Goal: Browse casually

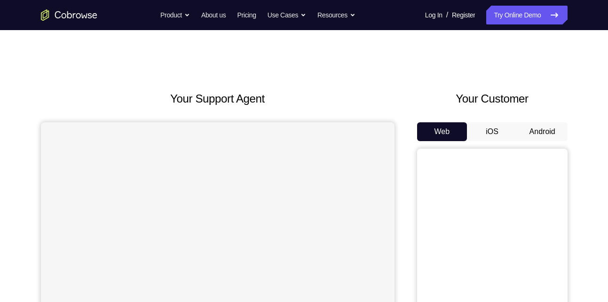
click at [537, 133] on button "Android" at bounding box center [542, 131] width 50 height 19
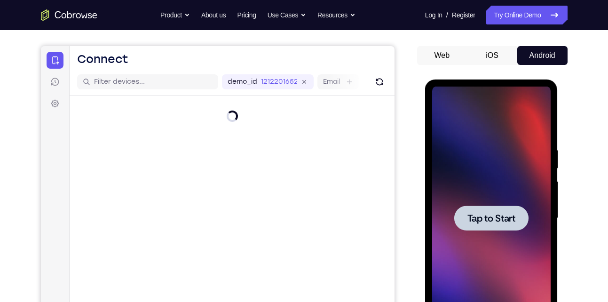
click at [479, 148] on div at bounding box center [491, 218] width 119 height 263
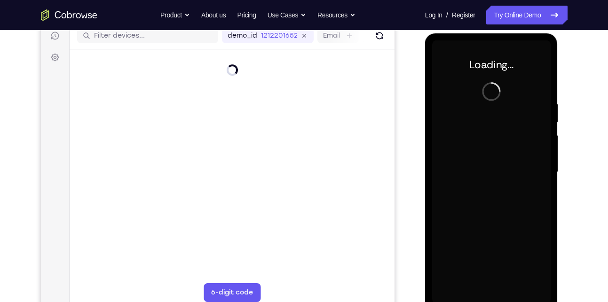
scroll to position [123, 0]
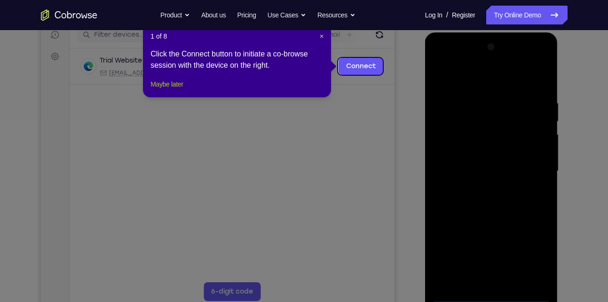
drag, startPoint x: 164, startPoint y: 97, endPoint x: 78, endPoint y: 266, distance: 189.3
click at [164, 90] on button "Maybe later" at bounding box center [167, 84] width 32 height 11
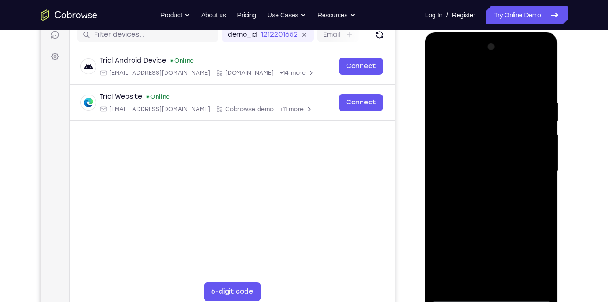
click at [491, 296] on div at bounding box center [491, 171] width 119 height 263
click at [528, 256] on div at bounding box center [491, 171] width 119 height 263
click at [441, 81] on div at bounding box center [491, 171] width 119 height 263
click at [530, 170] on div at bounding box center [491, 171] width 119 height 263
click at [483, 252] on div at bounding box center [491, 171] width 119 height 263
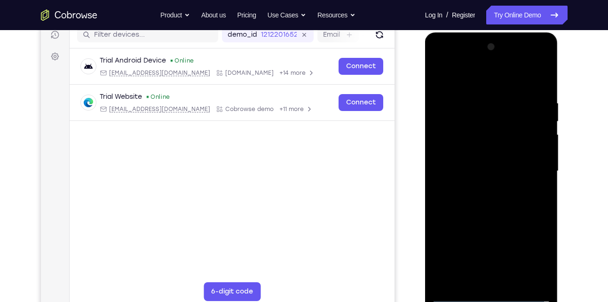
click at [481, 187] on div at bounding box center [491, 171] width 119 height 263
click at [478, 159] on div at bounding box center [491, 171] width 119 height 263
click at [493, 151] on div at bounding box center [491, 171] width 119 height 263
click at [480, 170] on div at bounding box center [491, 171] width 119 height 263
click at [473, 204] on div at bounding box center [491, 171] width 119 height 263
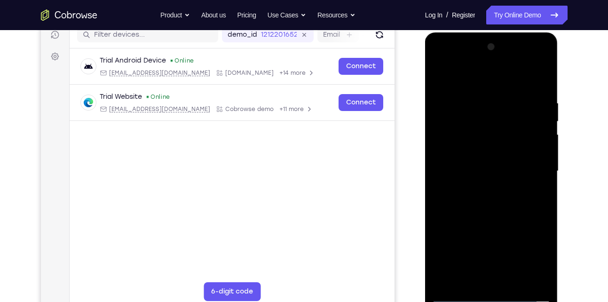
click at [496, 200] on div at bounding box center [491, 171] width 119 height 263
click at [489, 212] on div at bounding box center [491, 171] width 119 height 263
click at [476, 104] on div at bounding box center [491, 171] width 119 height 263
click at [531, 280] on div at bounding box center [491, 171] width 119 height 263
click at [462, 80] on div at bounding box center [491, 171] width 119 height 263
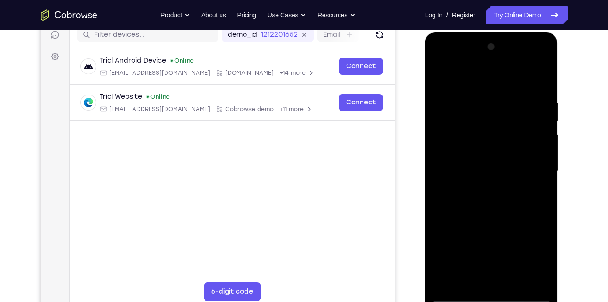
click at [448, 101] on div at bounding box center [491, 171] width 119 height 263
click at [529, 279] on div at bounding box center [491, 171] width 119 height 263
click at [539, 79] on div at bounding box center [491, 171] width 119 height 263
click at [440, 75] on div at bounding box center [491, 171] width 119 height 263
click at [541, 79] on div at bounding box center [491, 171] width 119 height 263
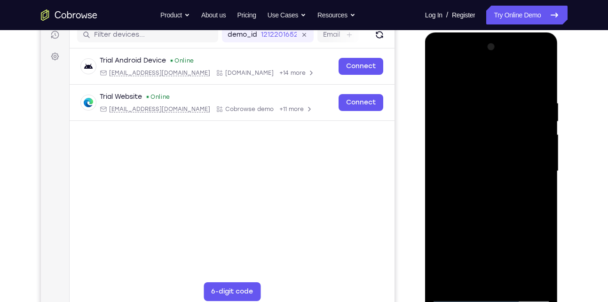
click at [505, 99] on div at bounding box center [491, 171] width 119 height 263
click at [543, 83] on div at bounding box center [491, 171] width 119 height 263
drag, startPoint x: 523, startPoint y: 100, endPoint x: 476, endPoint y: 101, distance: 47.5
click at [476, 101] on div at bounding box center [491, 171] width 119 height 263
drag, startPoint x: 521, startPoint y: 96, endPoint x: 480, endPoint y: 91, distance: 41.2
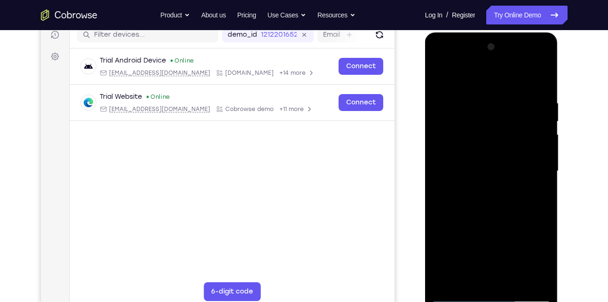
click at [480, 91] on div at bounding box center [491, 171] width 119 height 263
click at [543, 72] on div at bounding box center [491, 171] width 119 height 263
drag, startPoint x: 486, startPoint y: 159, endPoint x: 477, endPoint y: 273, distance: 113.7
click at [477, 273] on div at bounding box center [491, 171] width 119 height 263
drag, startPoint x: 491, startPoint y: 109, endPoint x: 492, endPoint y: 210, distance: 100.7
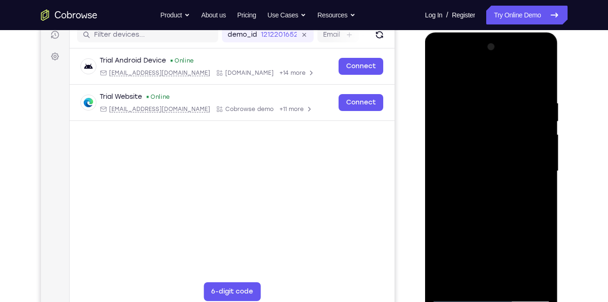
click at [492, 210] on div at bounding box center [491, 171] width 119 height 263
click at [445, 284] on div at bounding box center [491, 171] width 119 height 263
drag, startPoint x: 492, startPoint y: 122, endPoint x: 501, endPoint y: 244, distance: 122.2
click at [501, 244] on div at bounding box center [491, 171] width 119 height 263
drag, startPoint x: 497, startPoint y: 229, endPoint x: 499, endPoint y: 182, distance: 47.1
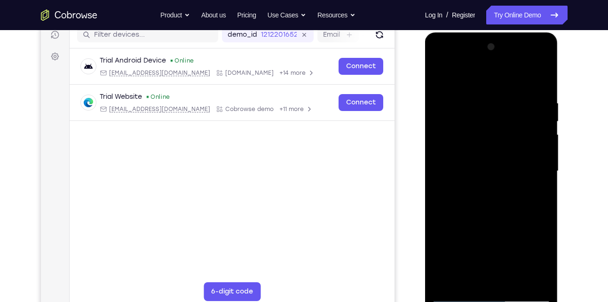
click at [499, 182] on div at bounding box center [491, 171] width 119 height 263
click at [441, 252] on div at bounding box center [491, 171] width 119 height 263
click at [542, 167] on div at bounding box center [491, 171] width 119 height 263
click at [513, 280] on div at bounding box center [491, 171] width 119 height 263
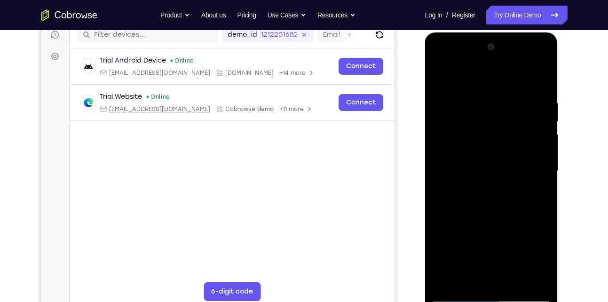
click at [492, 223] on div at bounding box center [491, 171] width 119 height 263
click at [442, 75] on div at bounding box center [491, 171] width 119 height 263
drag, startPoint x: 507, startPoint y: 189, endPoint x: 502, endPoint y: 253, distance: 63.7
click at [502, 253] on div at bounding box center [491, 171] width 119 height 263
click at [546, 75] on div at bounding box center [491, 171] width 119 height 263
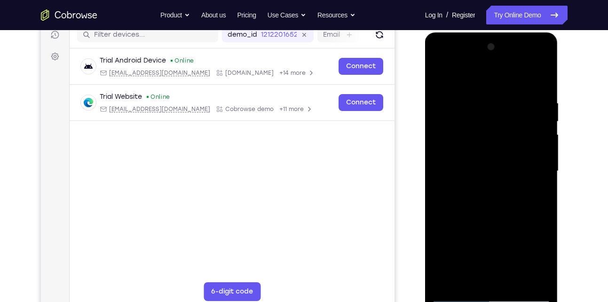
drag, startPoint x: 501, startPoint y: 110, endPoint x: 491, endPoint y: 277, distance: 167.4
click at [491, 277] on div at bounding box center [491, 171] width 119 height 263
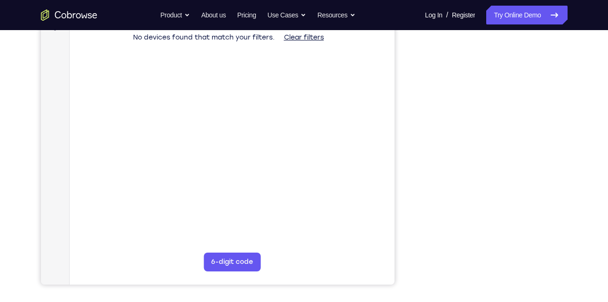
scroll to position [156, 0]
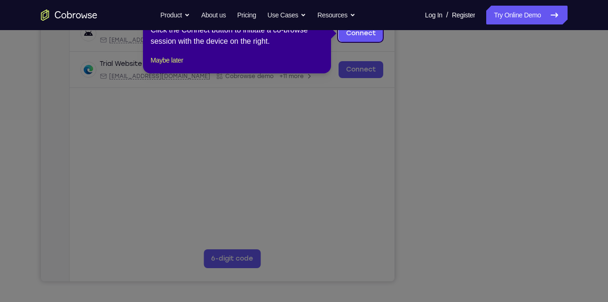
click at [532, 221] on icon at bounding box center [307, 151] width 615 height 302
click at [165, 66] on button "Maybe later" at bounding box center [167, 60] width 32 height 11
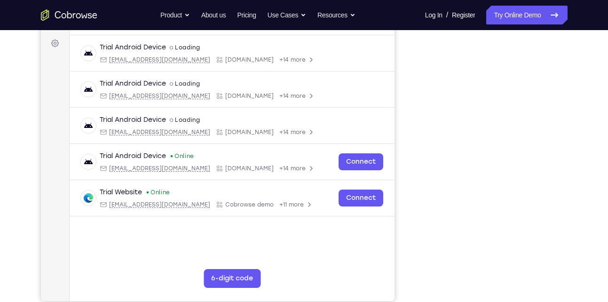
scroll to position [136, 0]
